Goal: Task Accomplishment & Management: Use online tool/utility

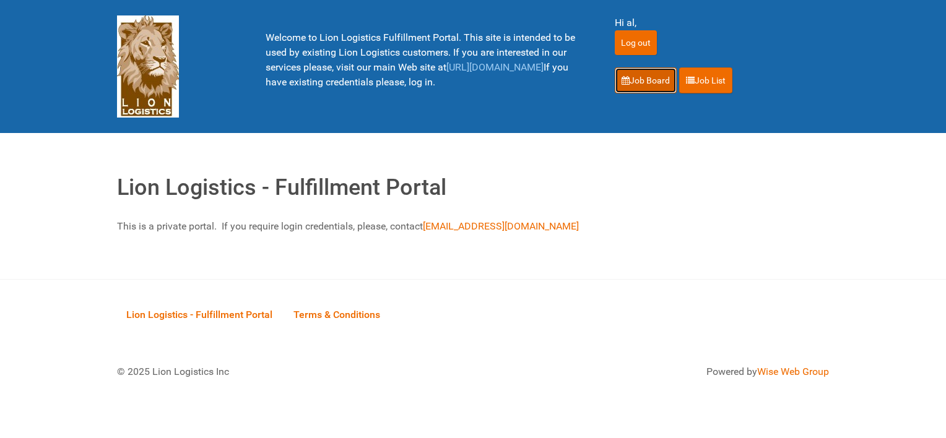
click at [656, 86] on link "Job Board" at bounding box center [646, 80] width 62 height 26
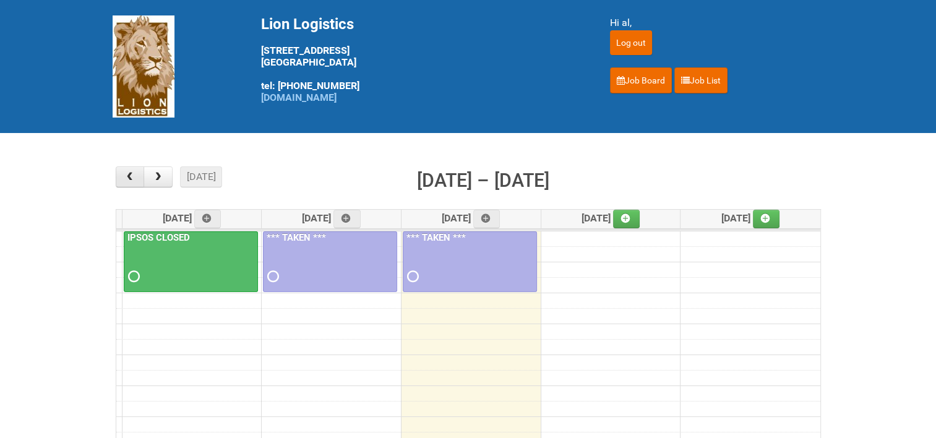
click at [139, 180] on button "button" at bounding box center [130, 176] width 29 height 21
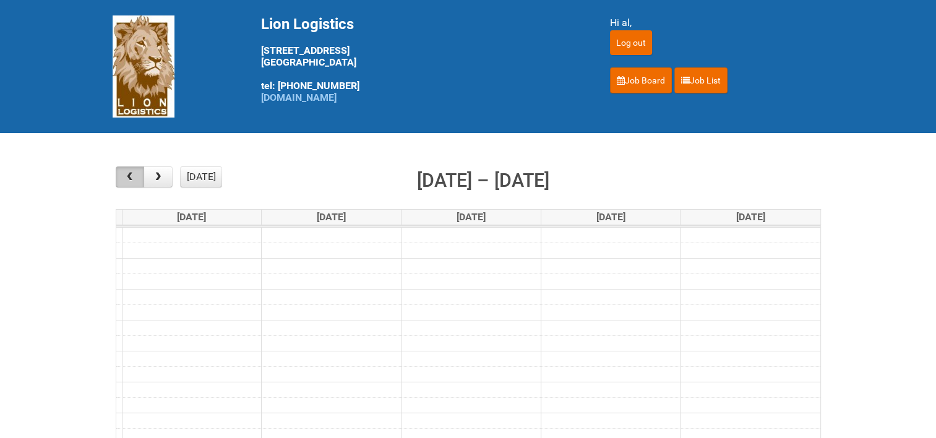
click at [139, 180] on button "button" at bounding box center [130, 176] width 29 height 21
click at [139, 179] on button "button" at bounding box center [130, 176] width 29 height 21
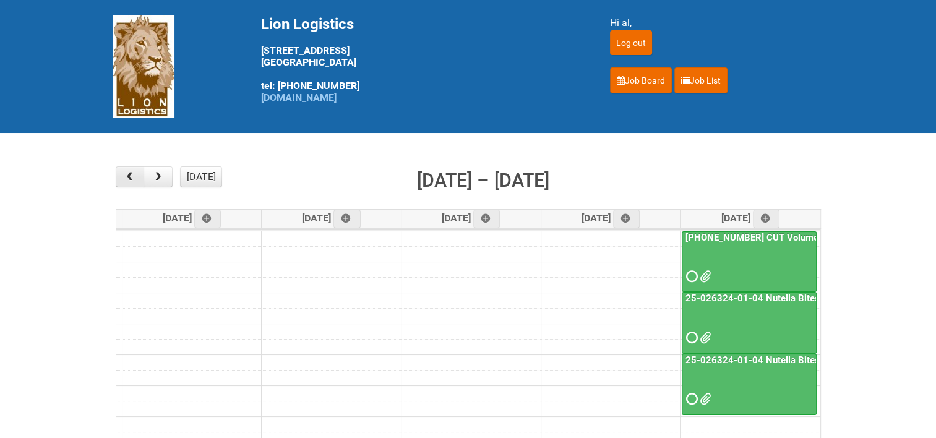
click at [139, 179] on button "button" at bounding box center [130, 176] width 29 height 21
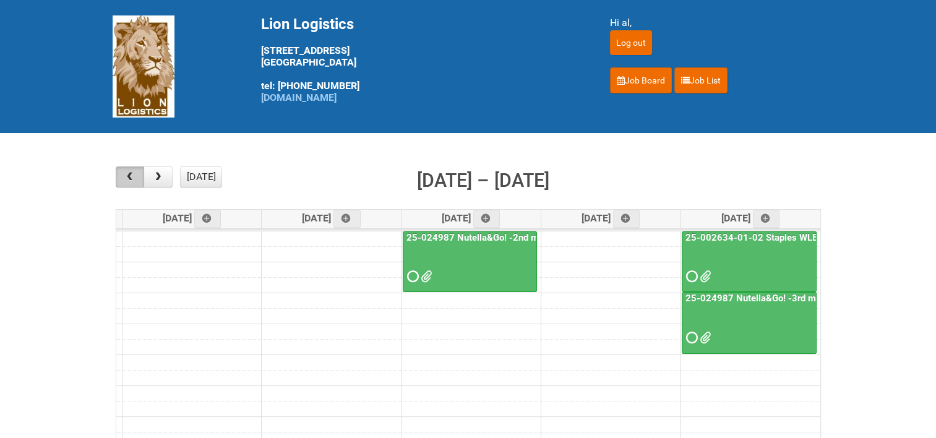
click at [139, 179] on button "button" at bounding box center [130, 176] width 29 height 21
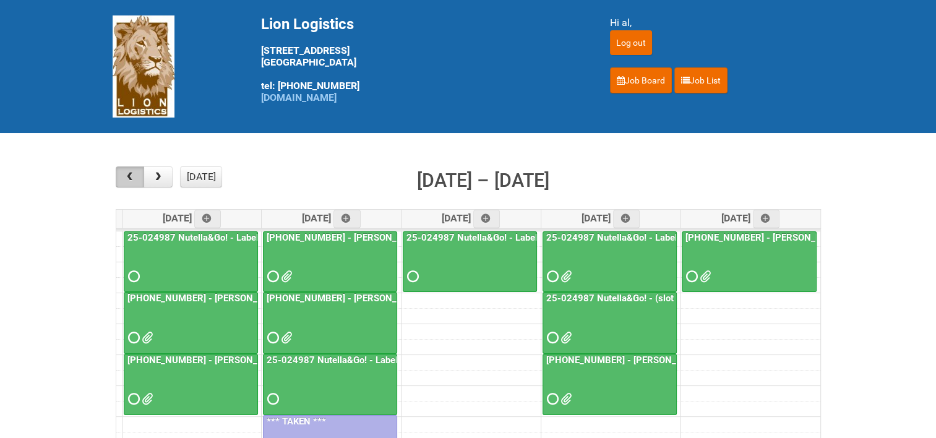
click at [138, 179] on button "button" at bounding box center [130, 176] width 29 height 21
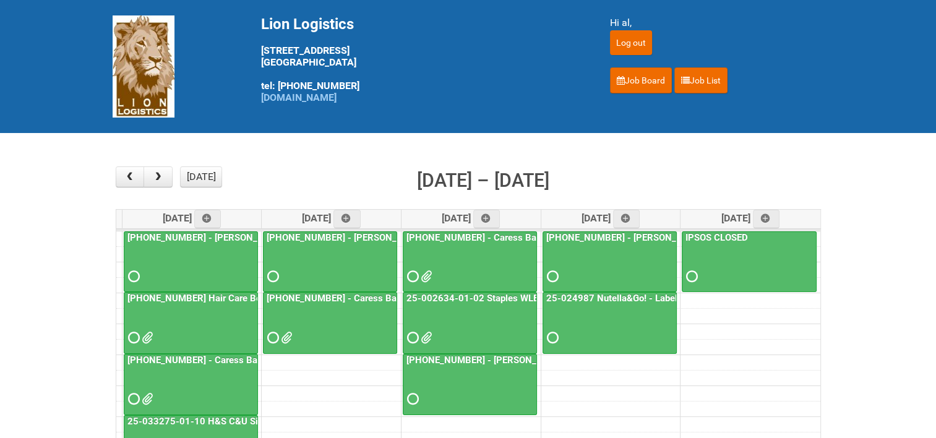
click at [500, 236] on link "[PHONE_NUMBER] - Caress Bar Soap Seq Mon US HUT (online respondents)" at bounding box center [564, 237] width 321 height 11
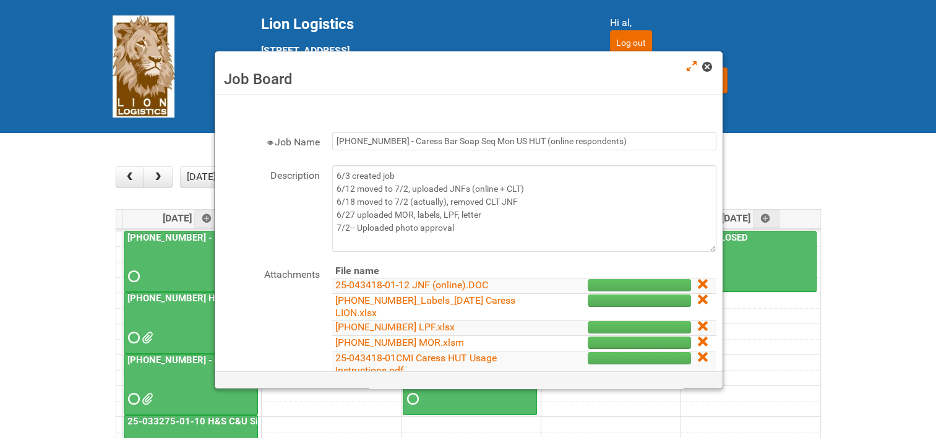
click at [712, 68] on link at bounding box center [707, 68] width 11 height 15
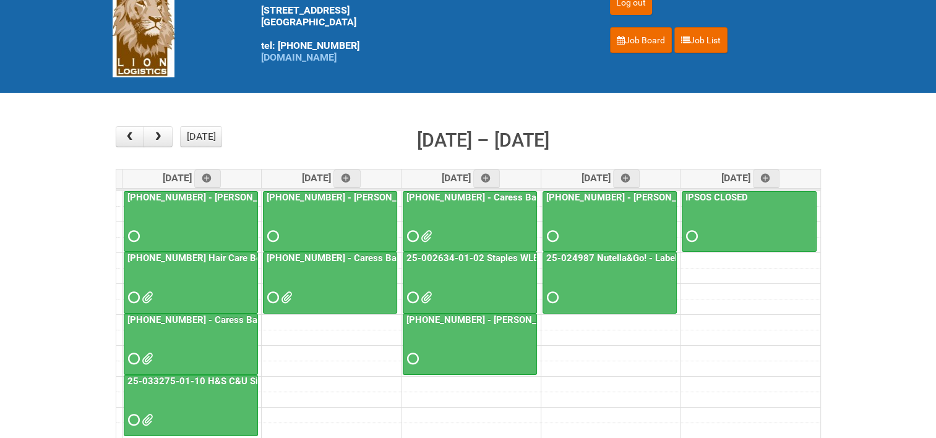
scroll to position [62, 0]
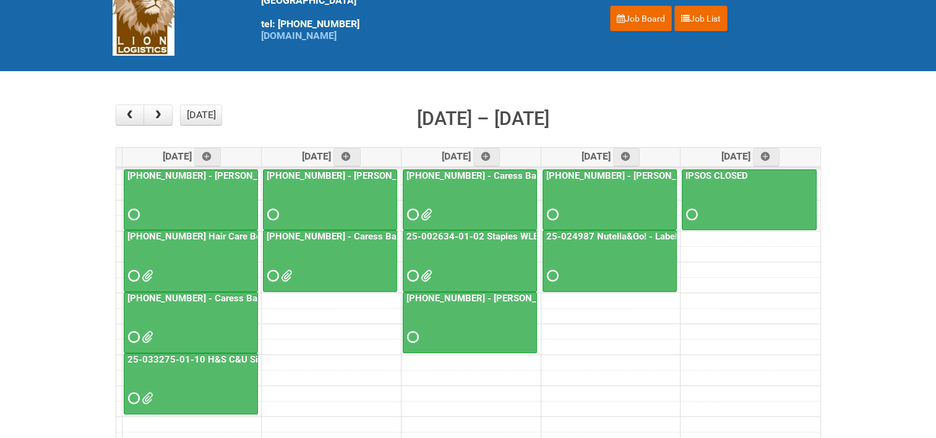
click at [173, 294] on link "[PHONE_NUMBER] - Caress Bar Soap Seq Mon US HUT (CLT facilities)" at bounding box center [274, 298] width 298 height 11
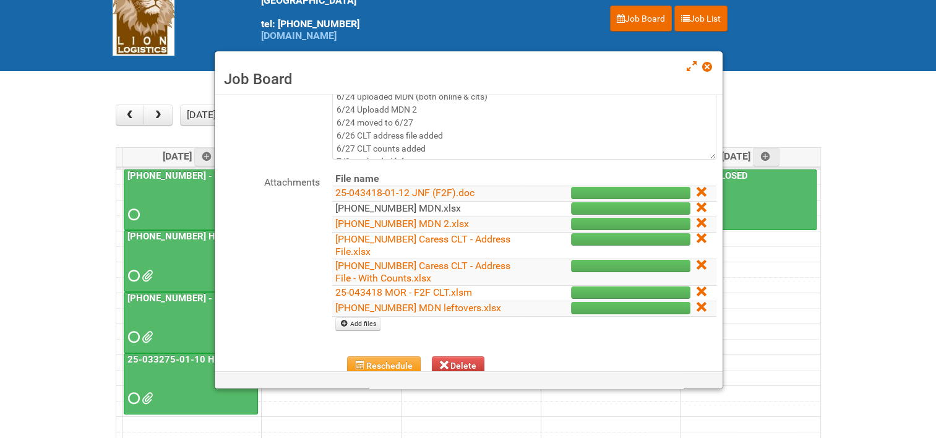
scroll to position [124, 0]
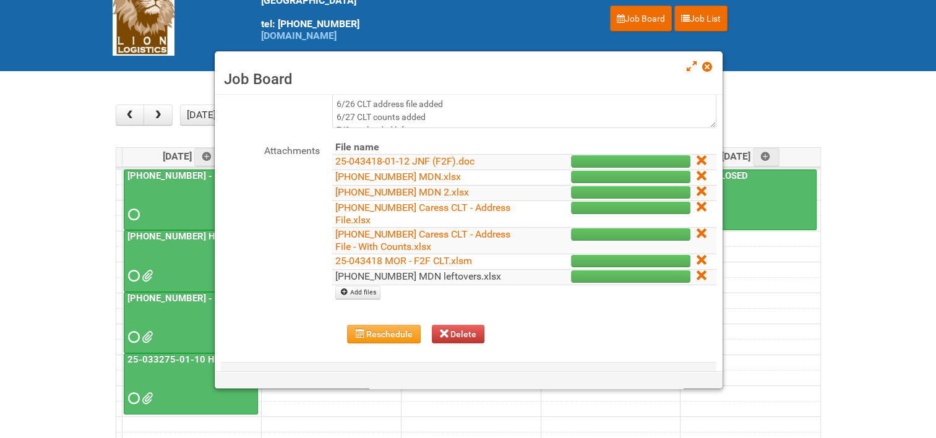
click at [420, 274] on link "[PHONE_NUMBER] MDN leftovers.xlsx" at bounding box center [418, 276] width 166 height 12
click at [402, 237] on link "[PHONE_NUMBER] Caress CLT - Address File - With Counts.xlsx" at bounding box center [422, 240] width 175 height 24
